Goal: Transaction & Acquisition: Purchase product/service

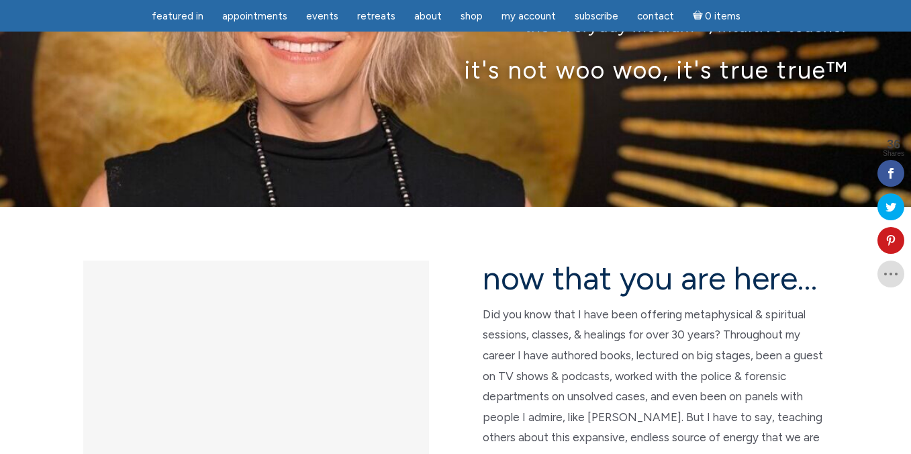
scroll to position [160, 0]
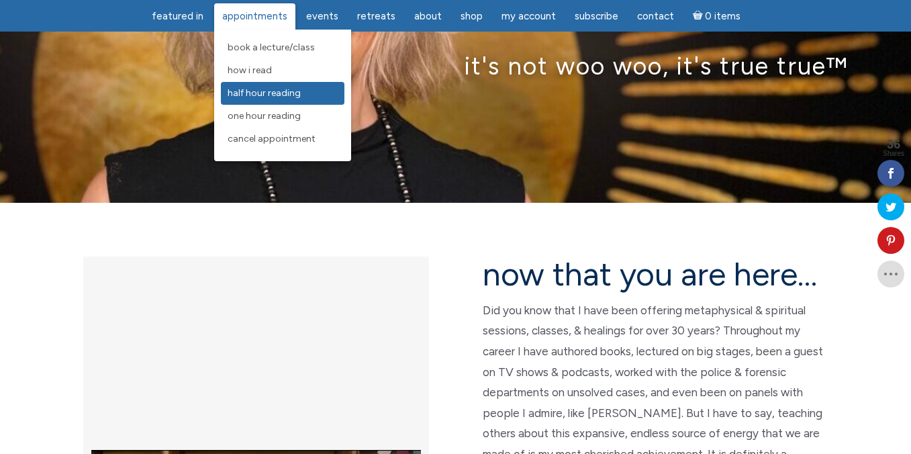
click at [278, 95] on span "Half Hour Reading" at bounding box center [264, 92] width 73 height 11
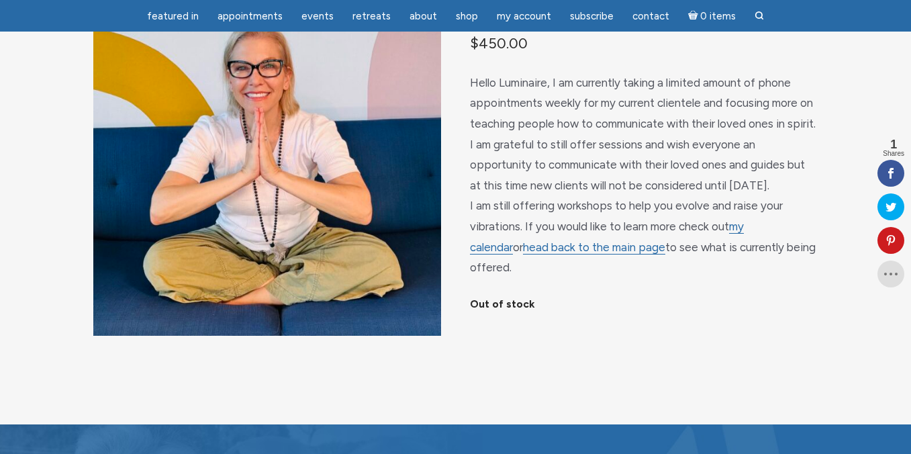
scroll to position [152, 0]
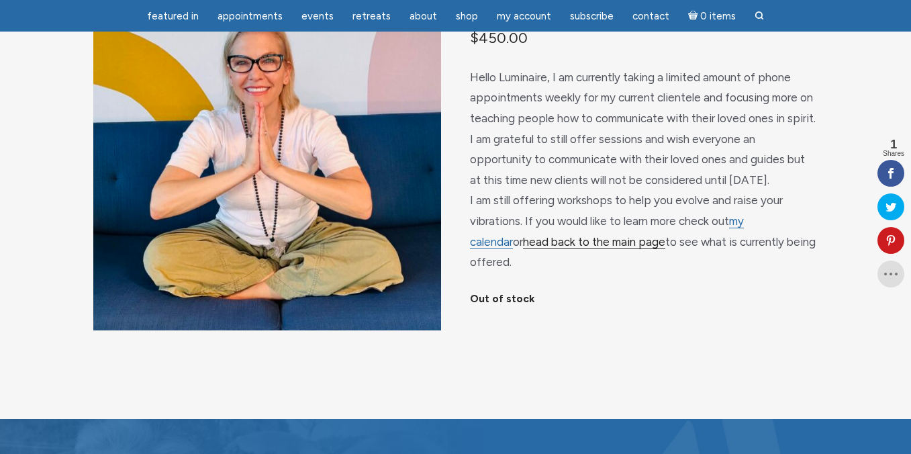
click at [526, 249] on link "head back to the main page" at bounding box center [594, 242] width 142 height 14
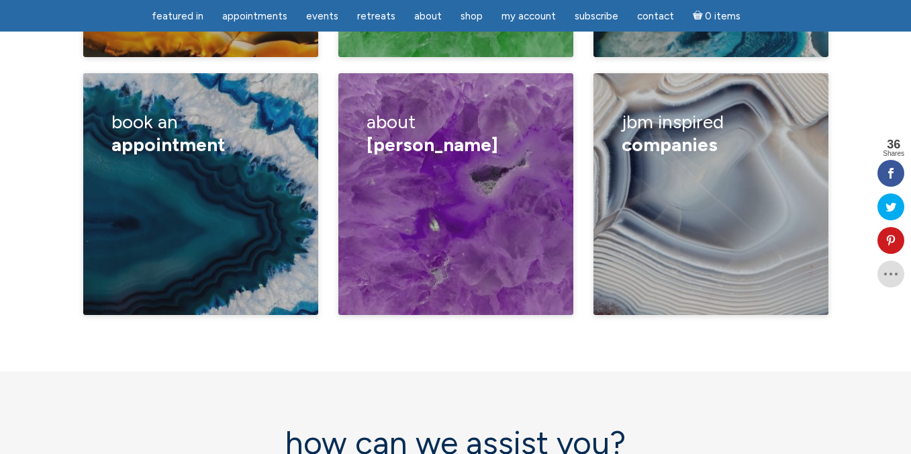
scroll to position [2451, 0]
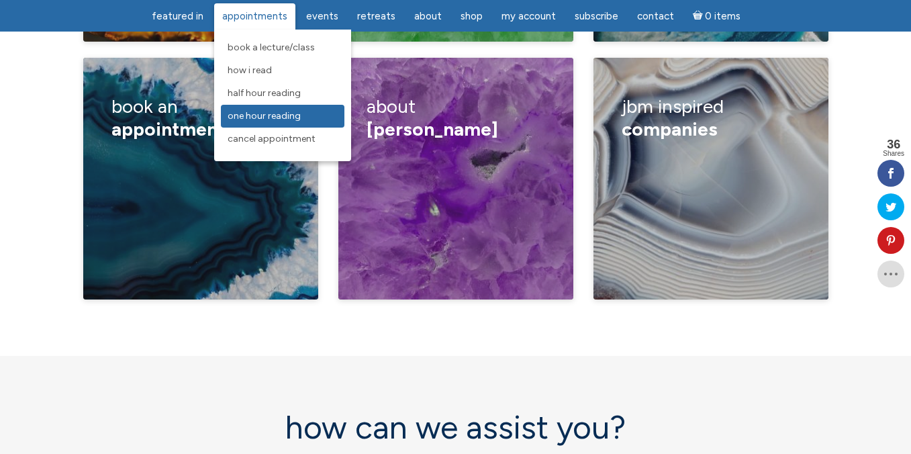
click at [289, 118] on span "One Hour Reading" at bounding box center [264, 115] width 73 height 11
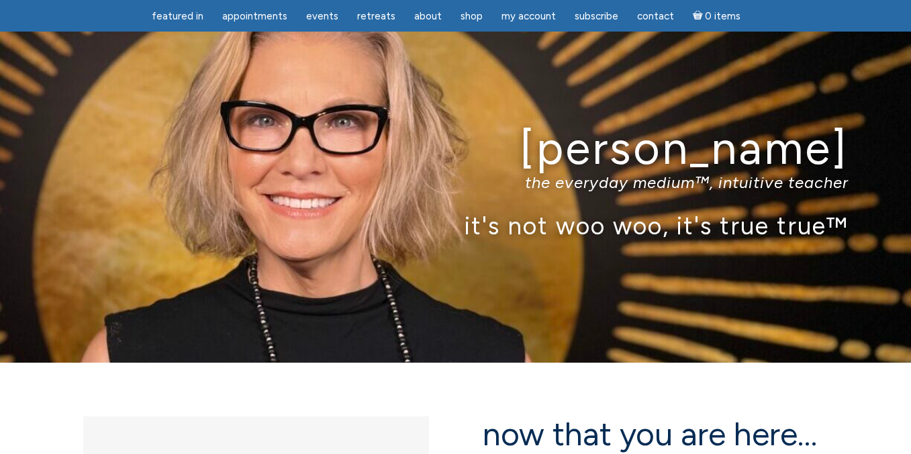
scroll to position [160, 0]
